Goal: Information Seeking & Learning: Learn about a topic

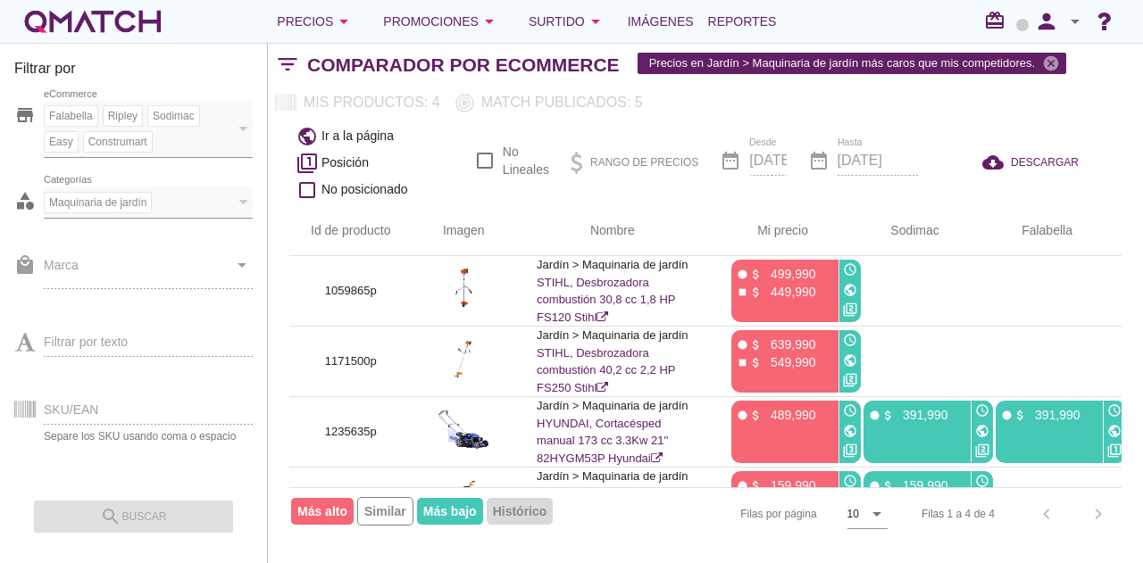
drag, startPoint x: 162, startPoint y: 128, endPoint x: 168, endPoint y: 150, distance: 23.0
click at [162, 128] on div "Falabella [PERSON_NAME] Sodimac Easy Construmart eCommerce" at bounding box center [139, 127] width 191 height 52
click at [176, 276] on div "local_mall Marca arrow_drop_down" at bounding box center [133, 273] width 238 height 66
click at [305, 19] on div "Precios arrow_drop_down" at bounding box center [316, 21] width 78 height 21
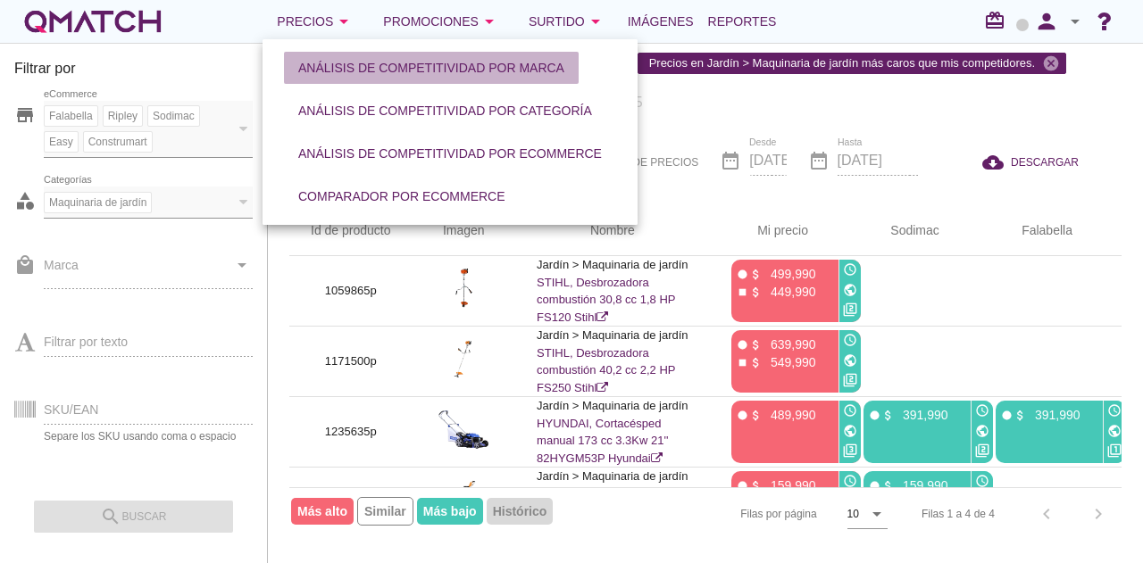
click at [346, 65] on div "Análisis de competitividad por marca" at bounding box center [431, 68] width 266 height 19
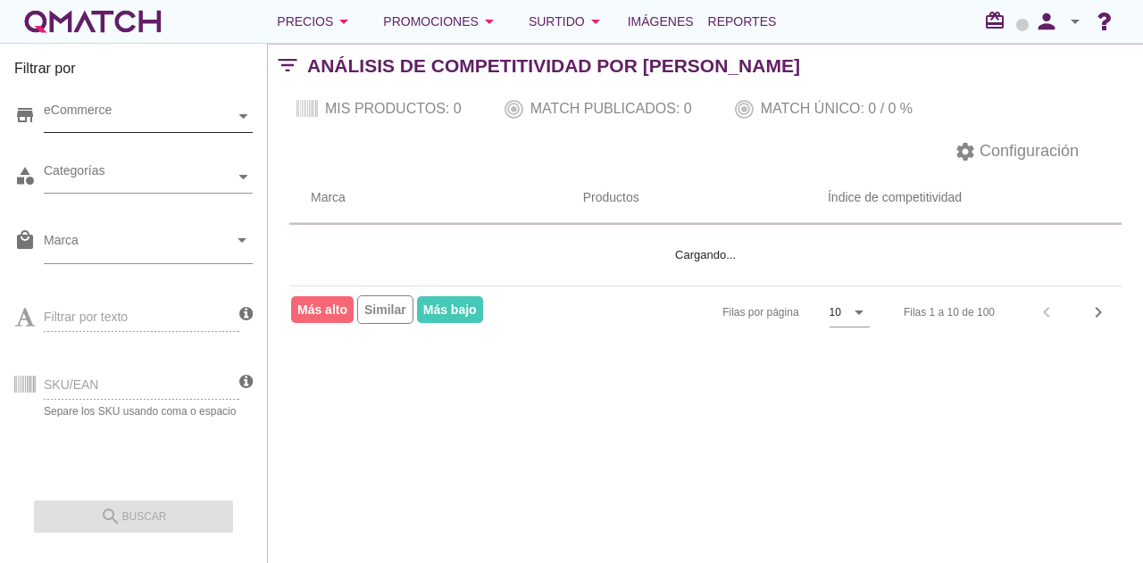
click at [137, 122] on div "eCommerce" at bounding box center [139, 116] width 191 height 19
click at [136, 133] on div "eCommerce [GEOGRAPHIC_DATA]" at bounding box center [148, 117] width 209 height 32
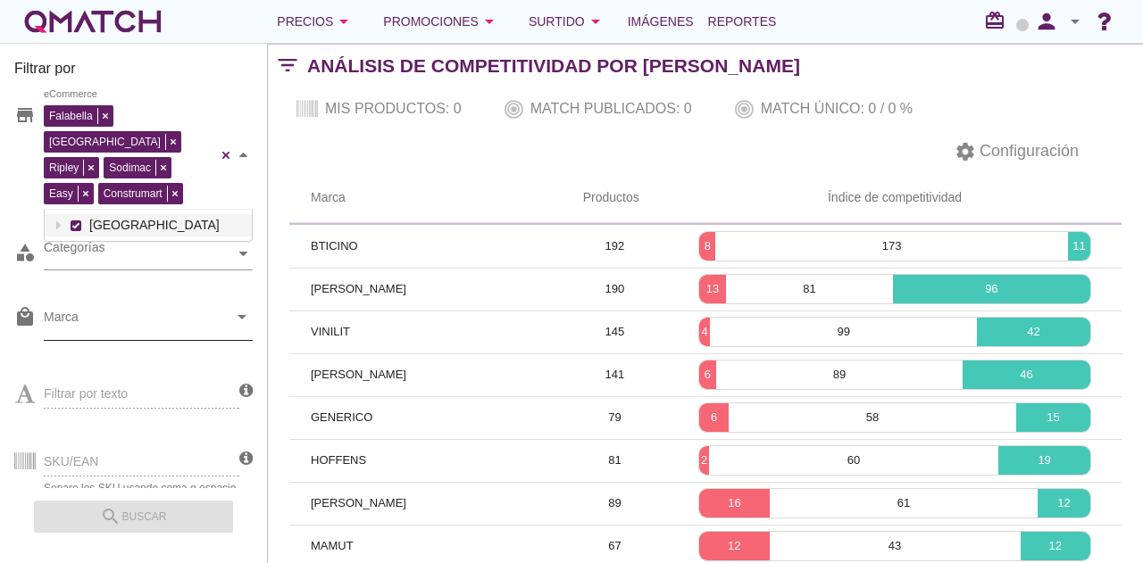
click at [129, 307] on input "Marca" at bounding box center [136, 321] width 184 height 29
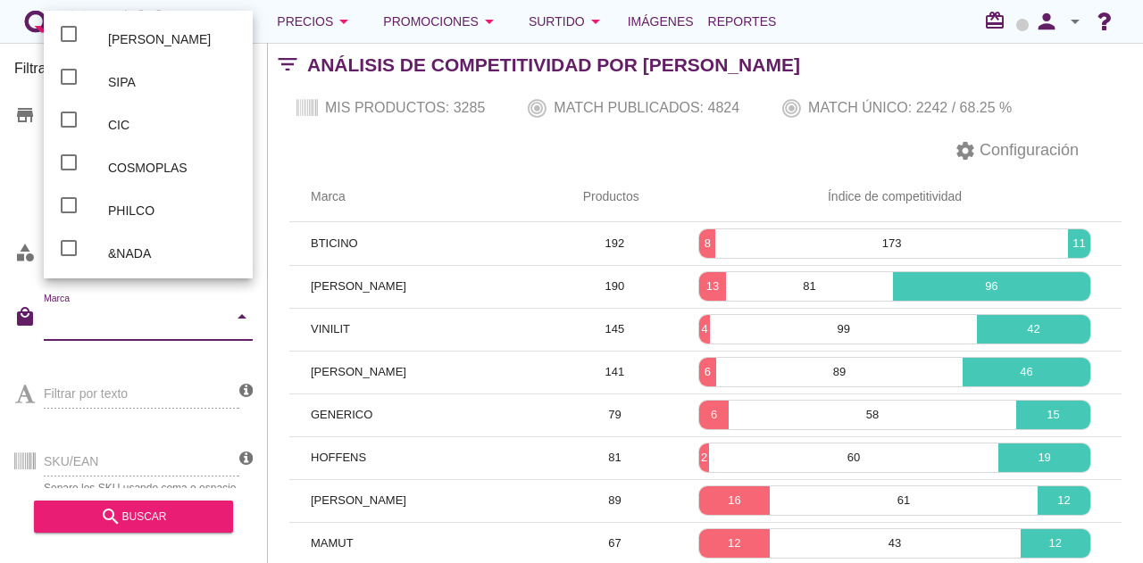
click at [134, 347] on div at bounding box center [148, 352] width 209 height 11
click at [127, 347] on div at bounding box center [148, 352] width 209 height 11
click at [320, 156] on div "settings Configuración" at bounding box center [705, 150] width 875 height 43
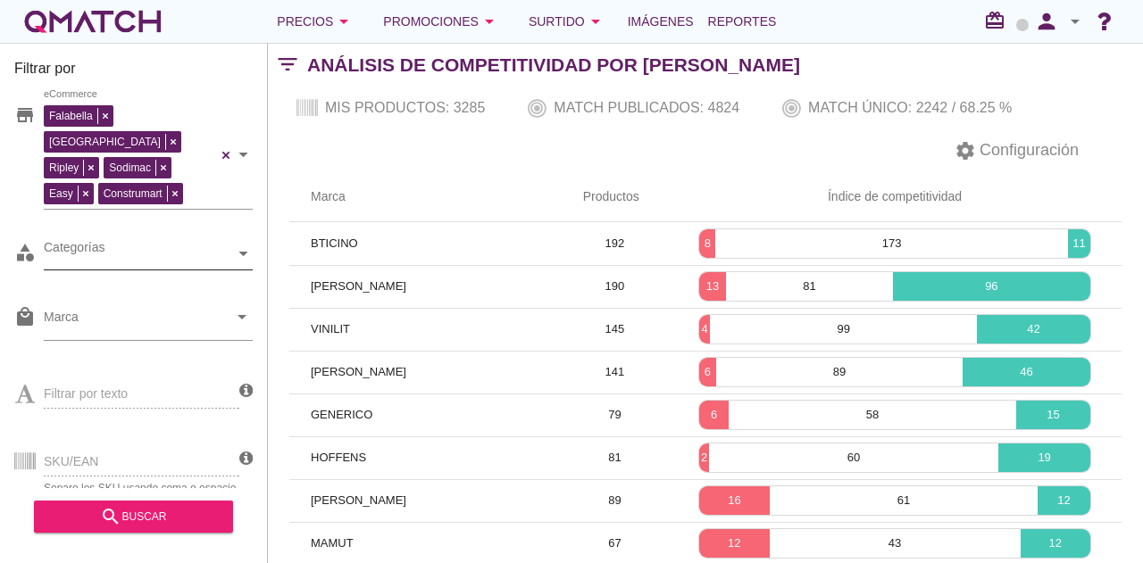
click at [145, 245] on div "Categorías" at bounding box center [139, 254] width 191 height 19
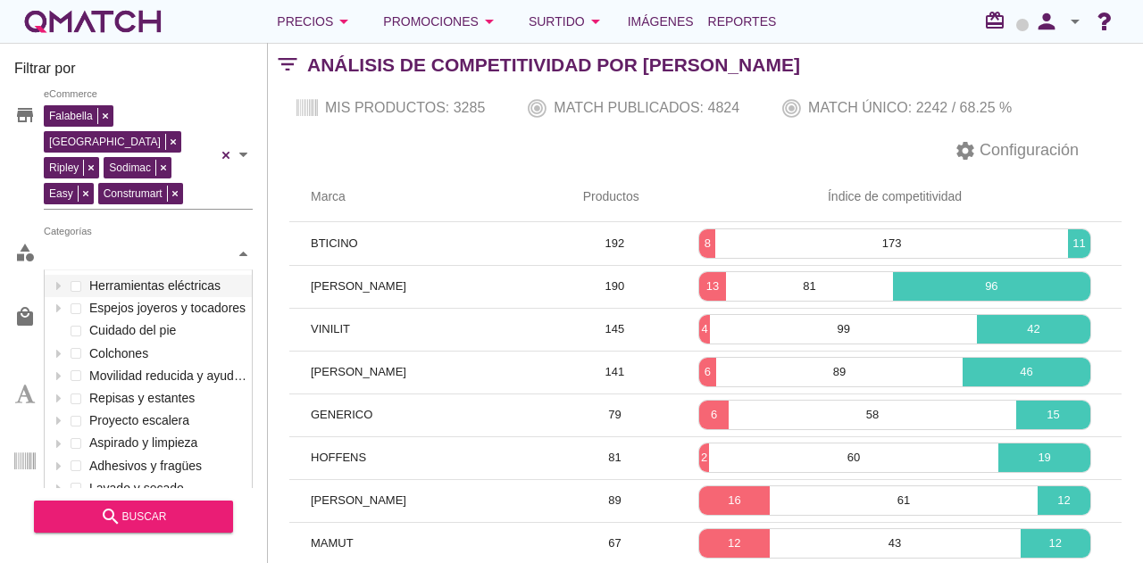
scroll to position [266, 207]
click at [294, 179] on th "Marca" at bounding box center [425, 197] width 272 height 50
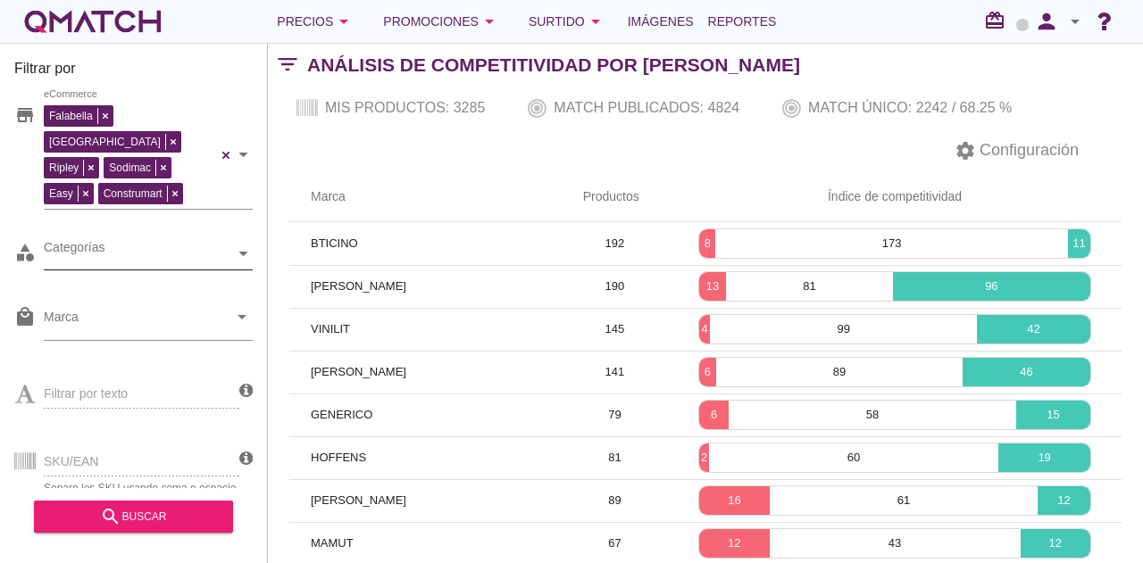
click at [162, 245] on div "Categorías" at bounding box center [139, 254] width 191 height 19
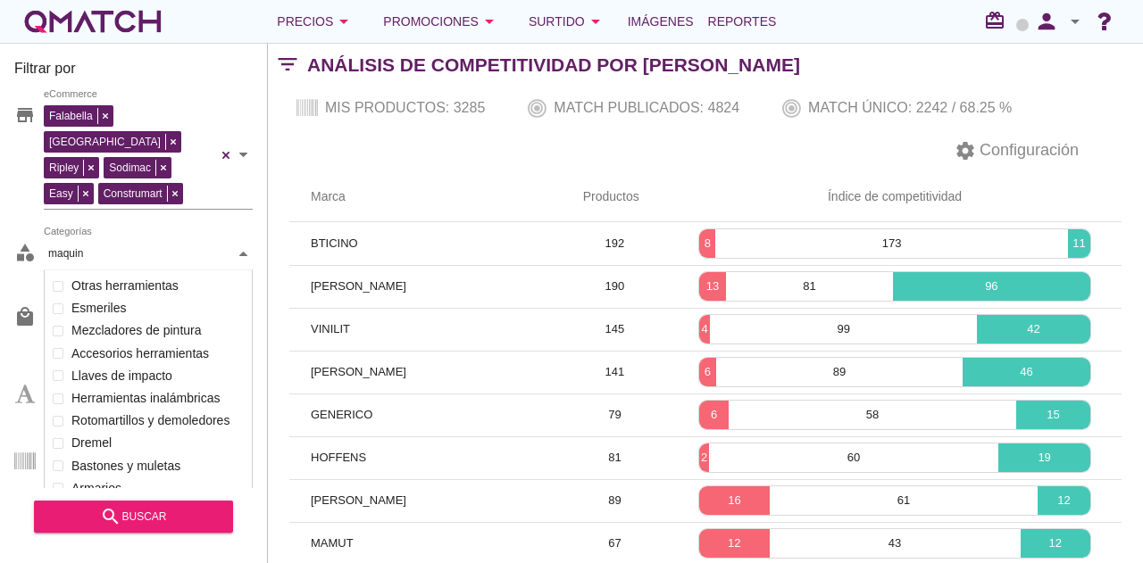
scroll to position [123, 209]
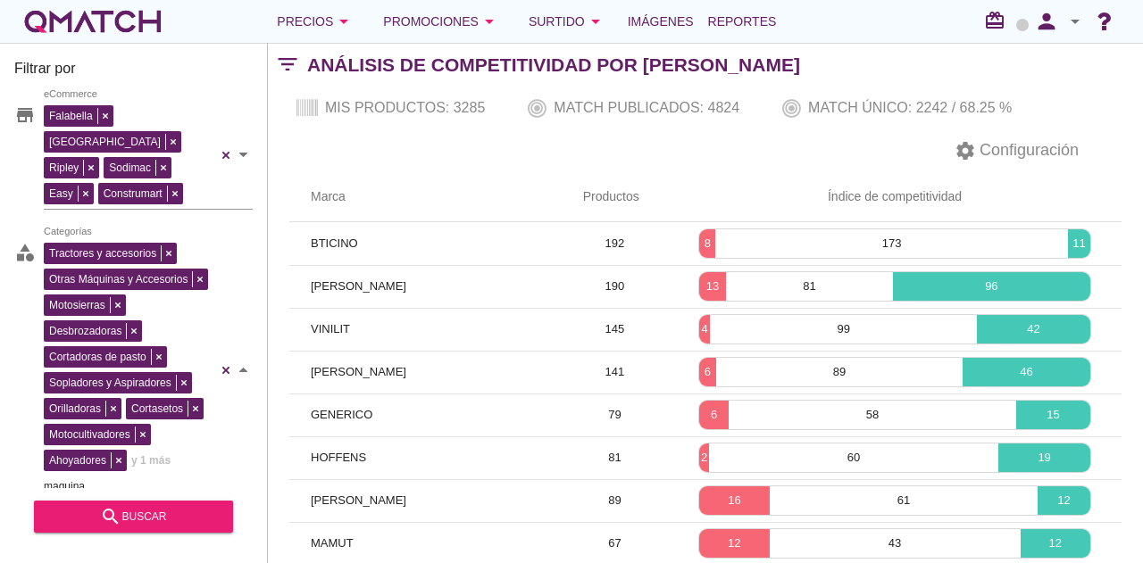
click at [168, 253] on div "Tractores y accesorios Otras Máquinas y Accesorios Motosierras Desbrozadoras Co…" at bounding box center [148, 370] width 209 height 264
type input "maquina"
click at [181, 513] on div "search buscar" at bounding box center [133, 516] width 171 height 21
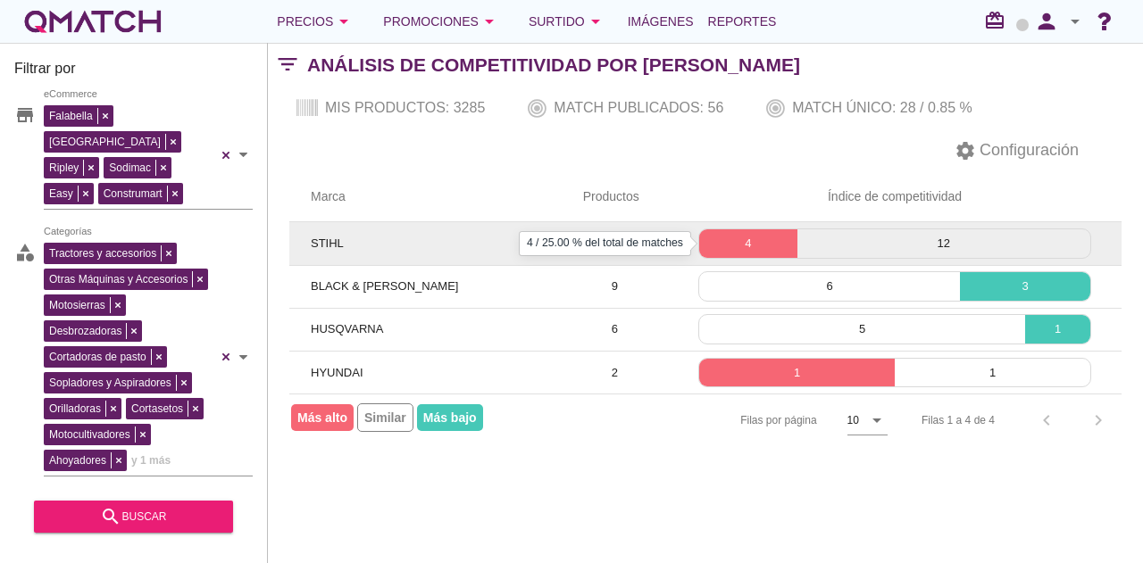
click at [730, 235] on p "4" at bounding box center [747, 244] width 97 height 18
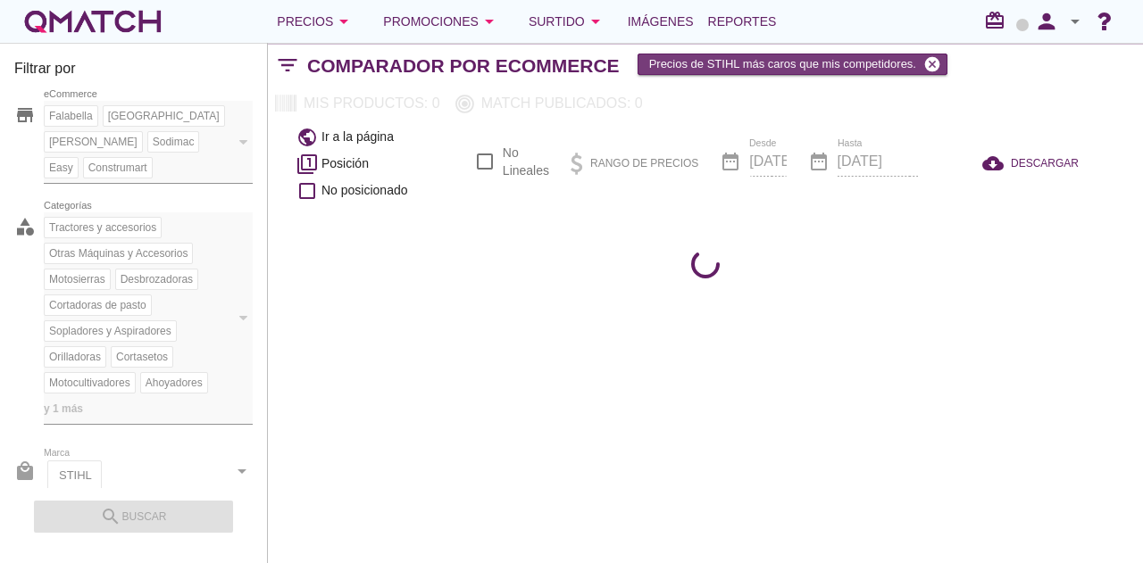
click at [935, 66] on icon "cancel" at bounding box center [932, 64] width 18 height 18
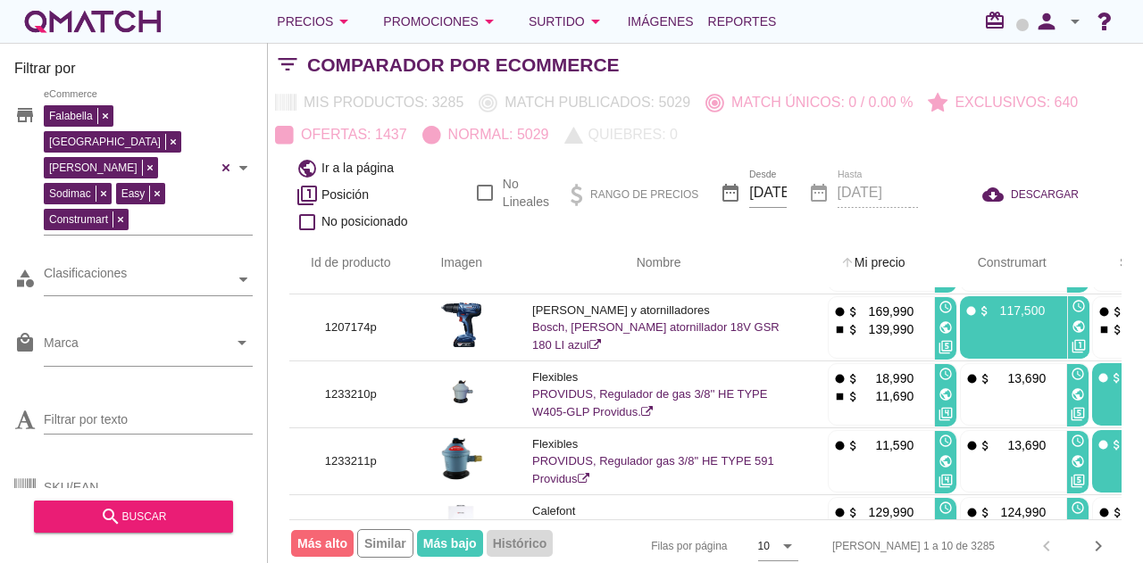
scroll to position [179, 0]
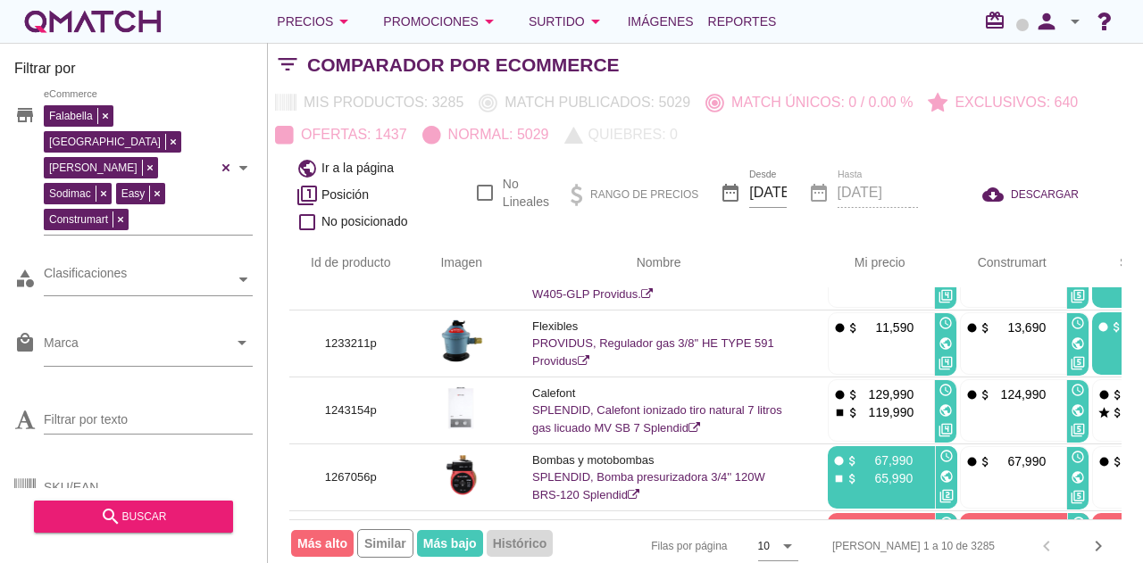
checkbox input "false"
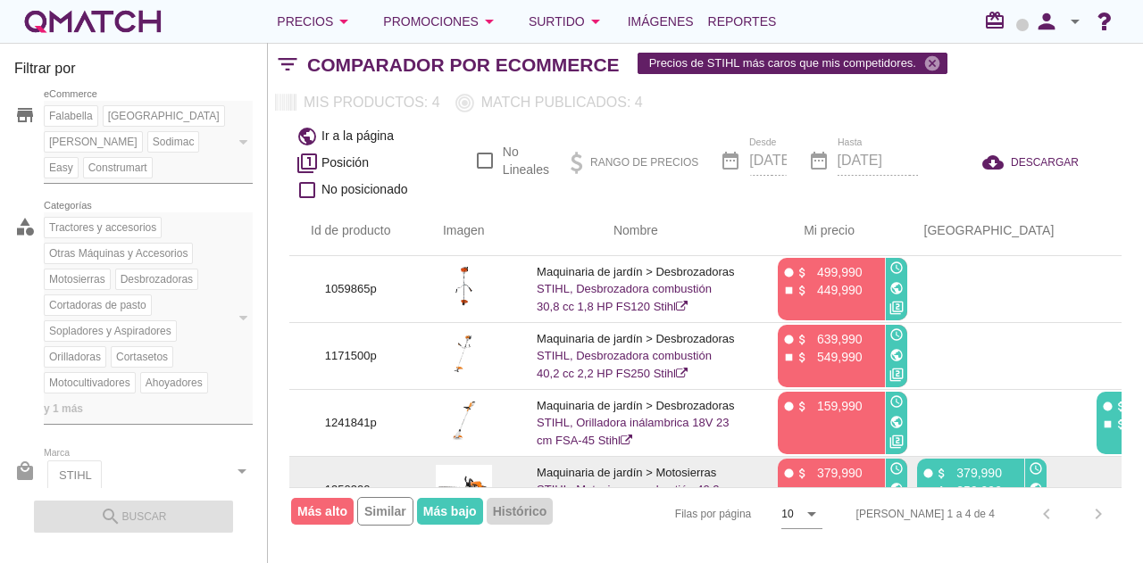
scroll to position [20, 0]
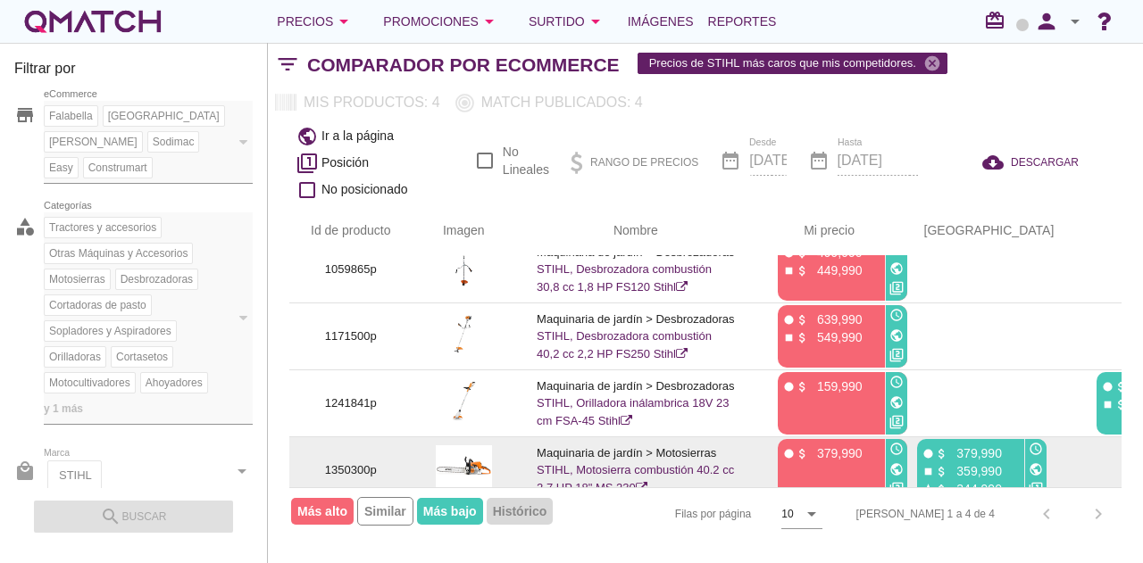
drag, startPoint x: 843, startPoint y: 467, endPoint x: 1052, endPoint y: 448, distance: 209.8
click at [1052, 448] on tr "1350300p Maquinaria de jardín > Motosierras STIHL, Motosierra combustión 40.2 c…" at bounding box center [828, 470] width 1078 height 67
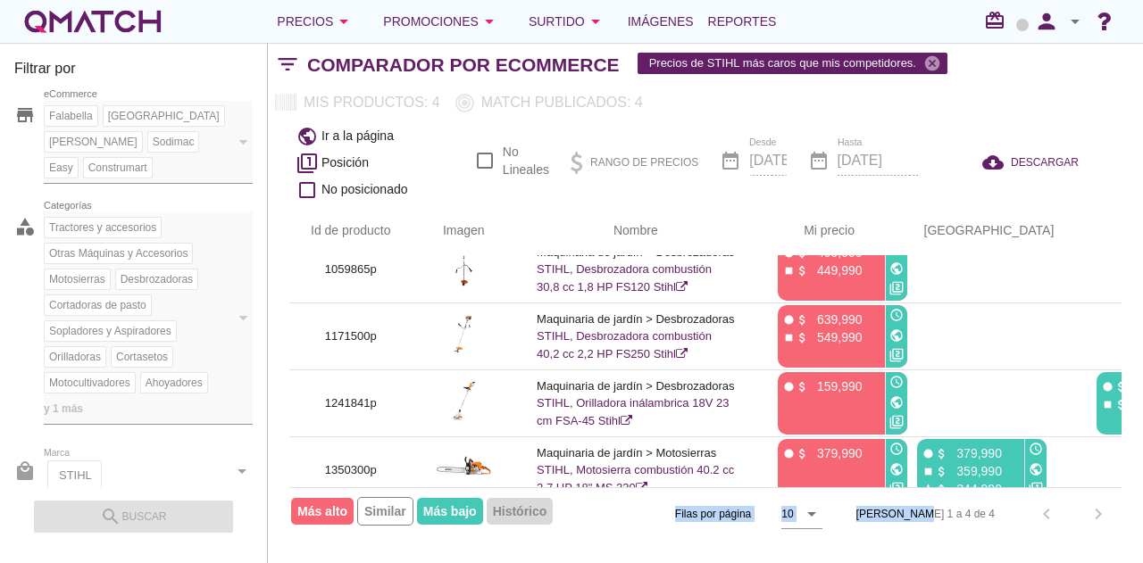
drag, startPoint x: 939, startPoint y: 487, endPoint x: 1142, endPoint y: 480, distance: 202.8
click at [1142, 480] on div "Id de producto Imagen Nombre arrow_upward Mi precio arrow_upward Paris arrow_up…" at bounding box center [705, 373] width 875 height 334
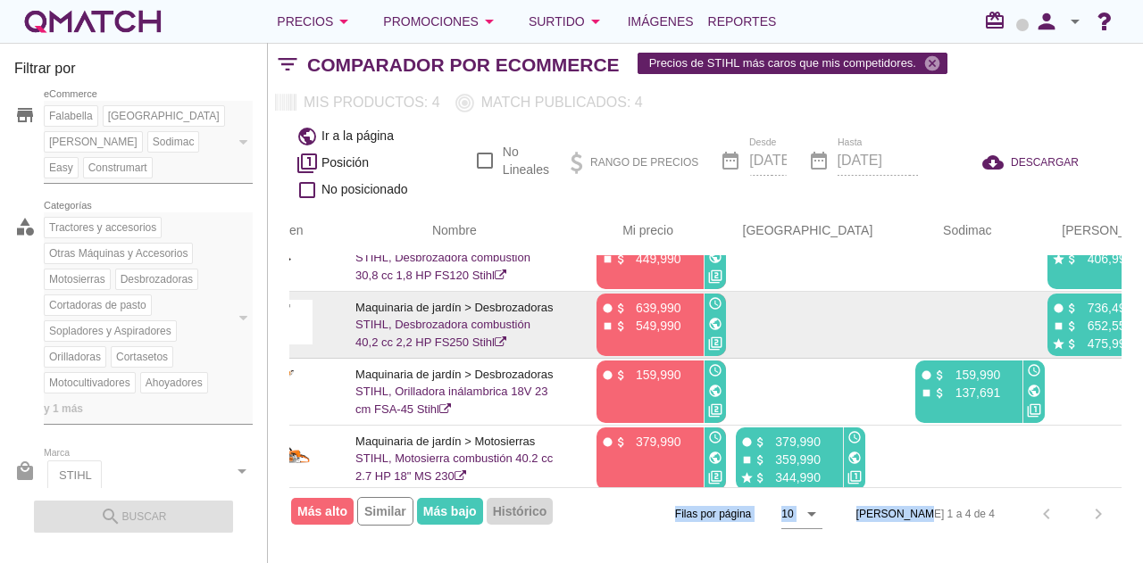
scroll to position [48, 181]
